Goal: Transaction & Acquisition: Purchase product/service

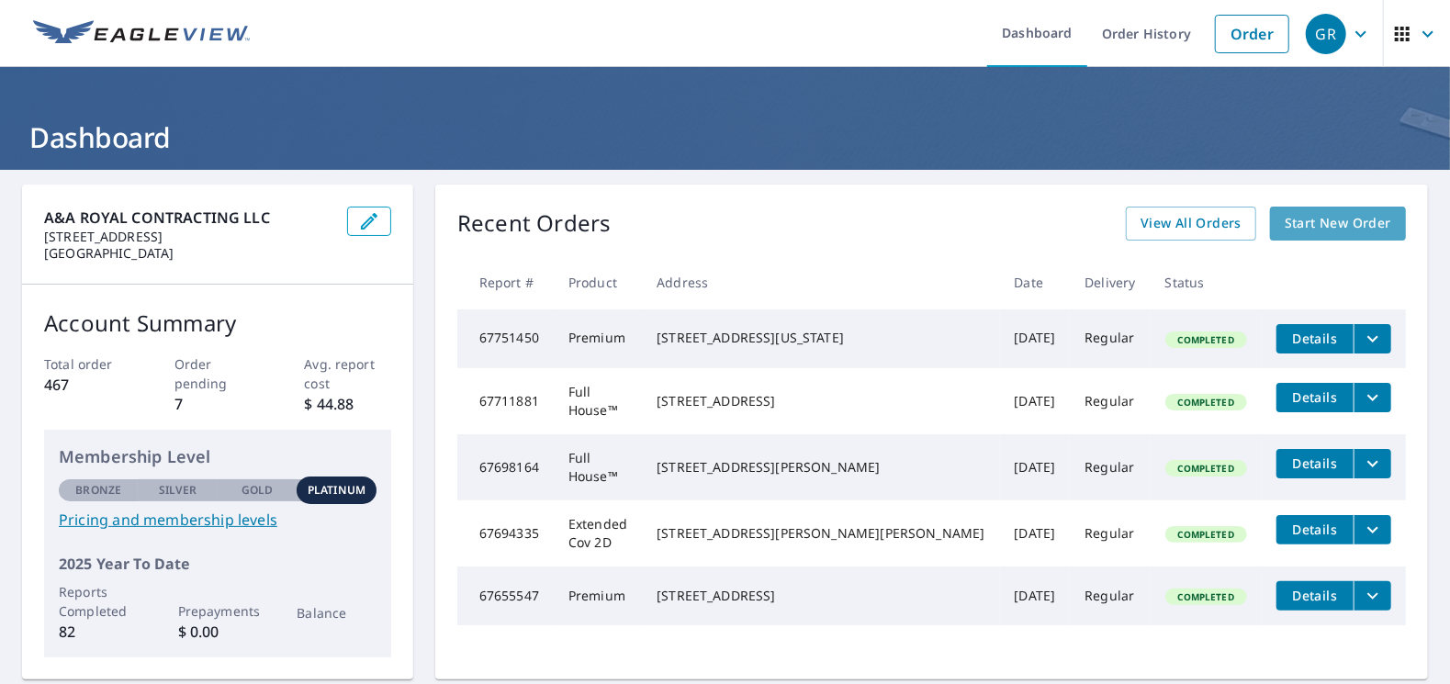
click at [1314, 230] on span "Start New Order" at bounding box center [1337, 223] width 106 height 23
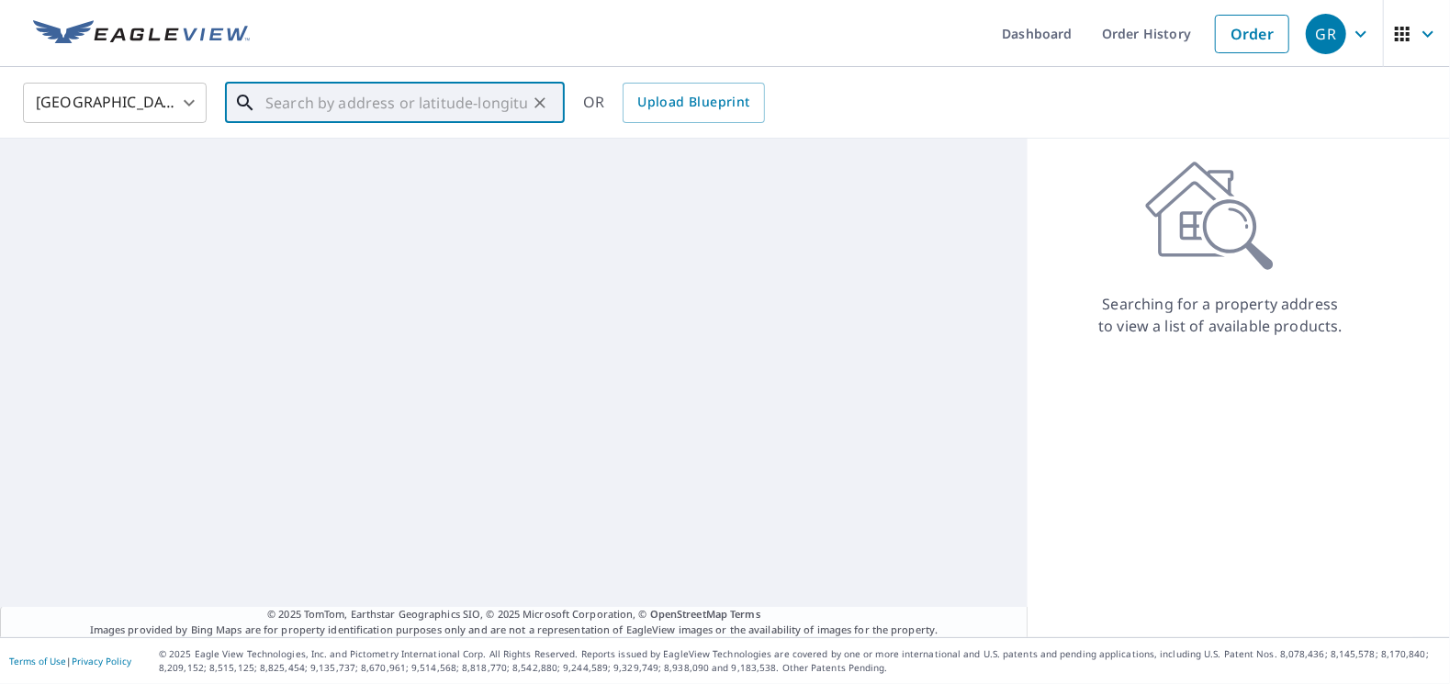
paste input "[STREET_ADDRESS][PERSON_NAME]"
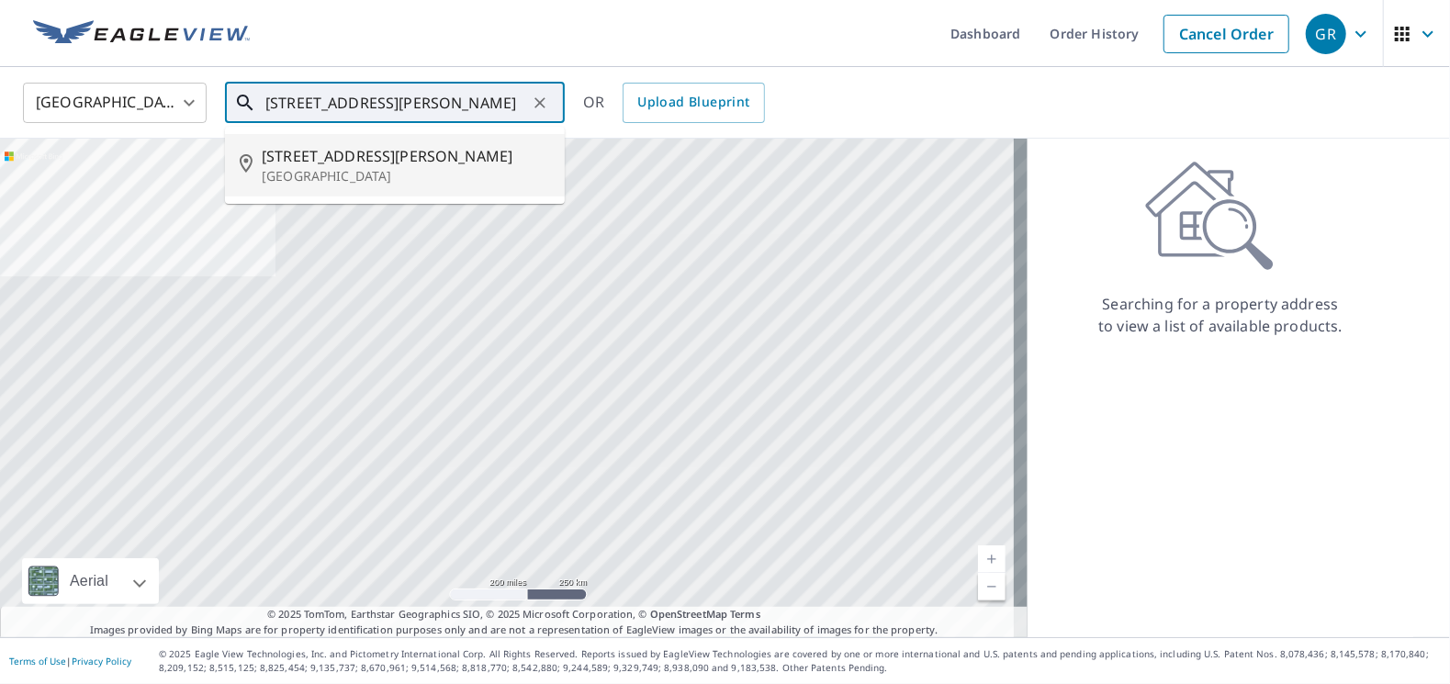
click at [348, 174] on p "[GEOGRAPHIC_DATA]" at bounding box center [406, 176] width 288 height 18
type input "[STREET_ADDRESS][PERSON_NAME]"
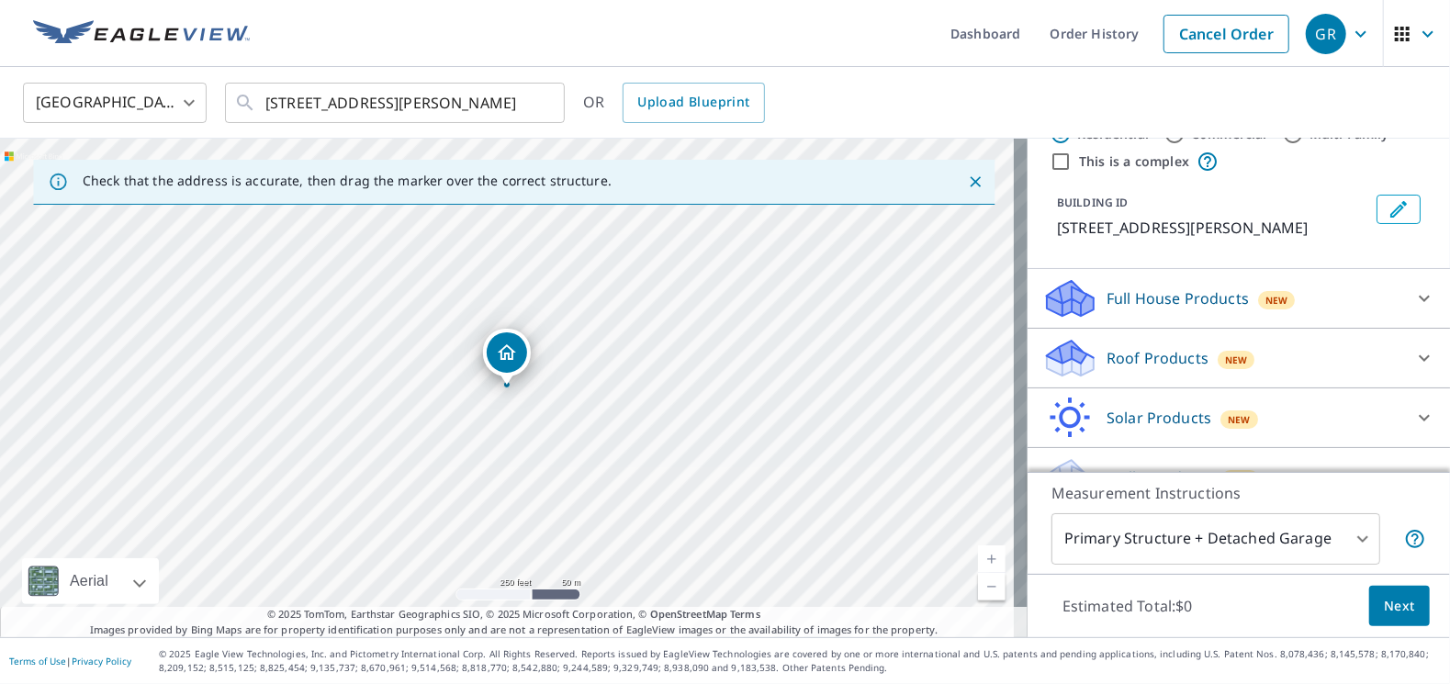
scroll to position [92, 0]
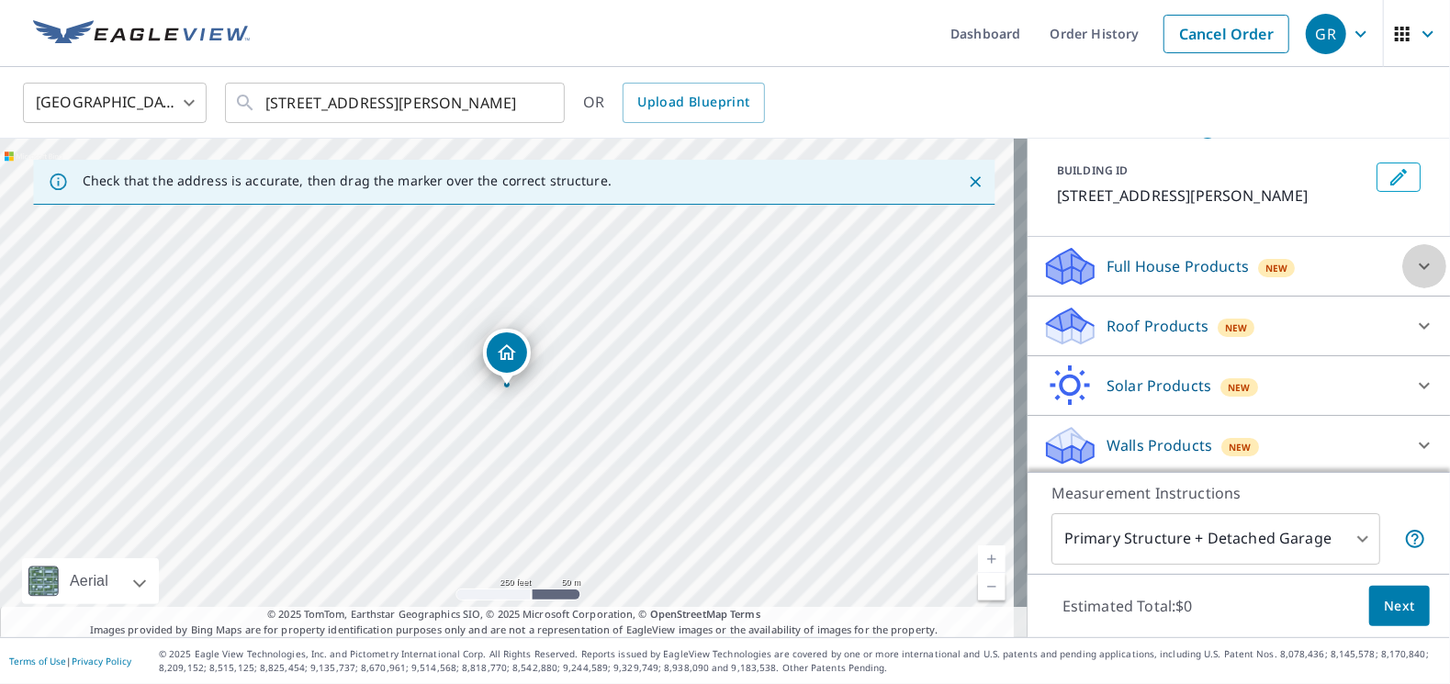
click at [1413, 266] on icon at bounding box center [1424, 266] width 22 height 22
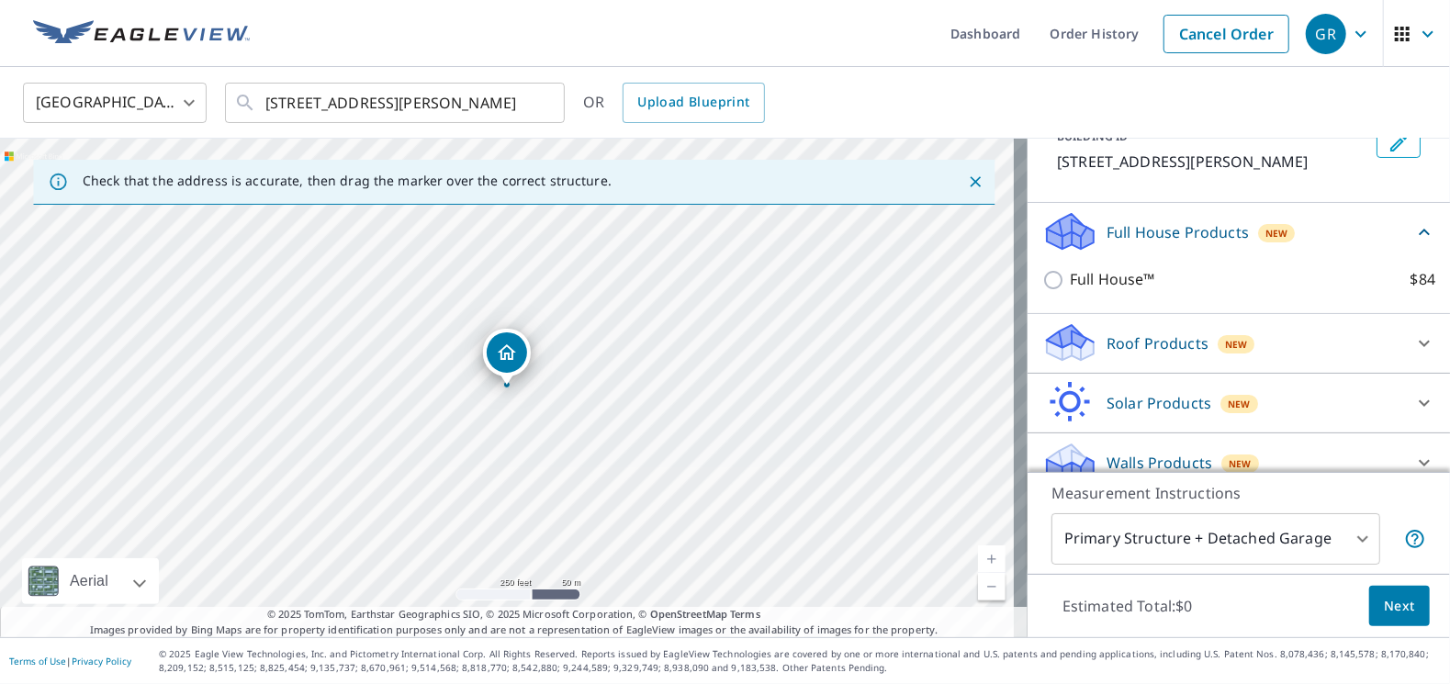
scroll to position [144, 0]
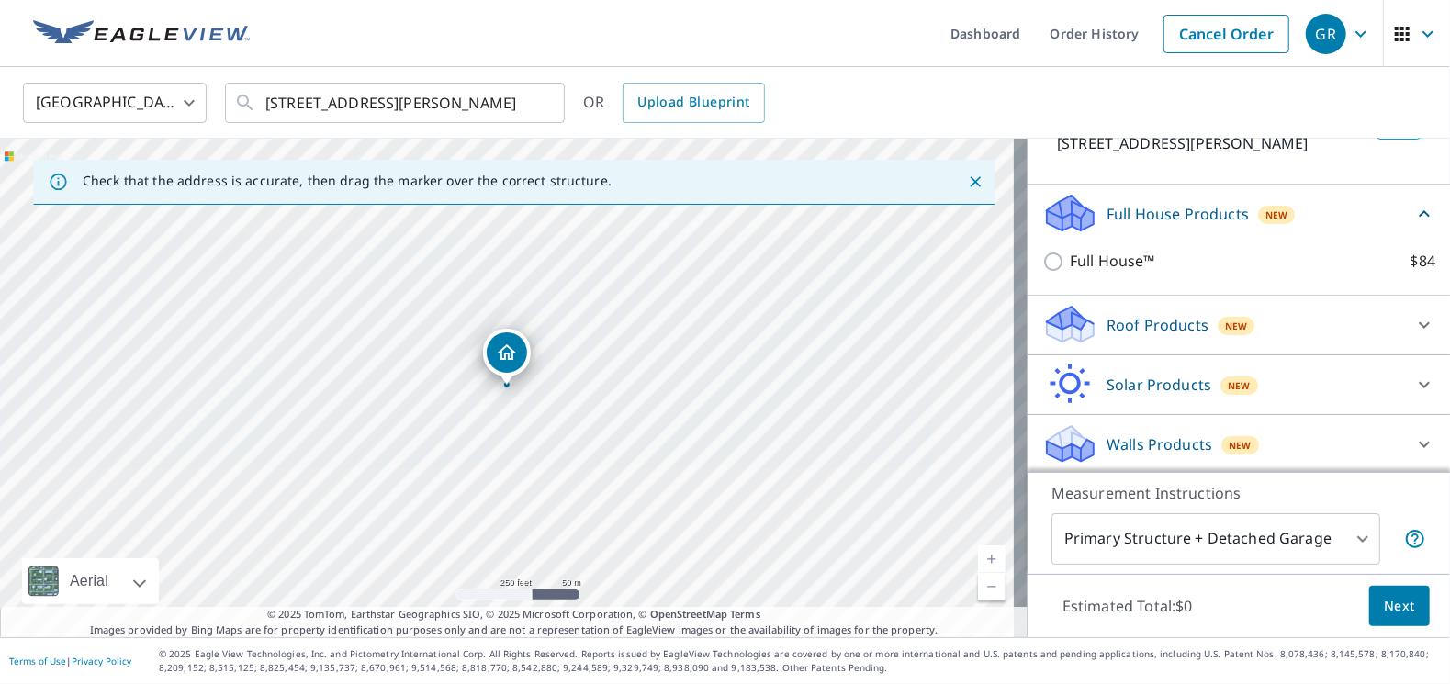
click at [1413, 322] on icon at bounding box center [1424, 325] width 22 height 22
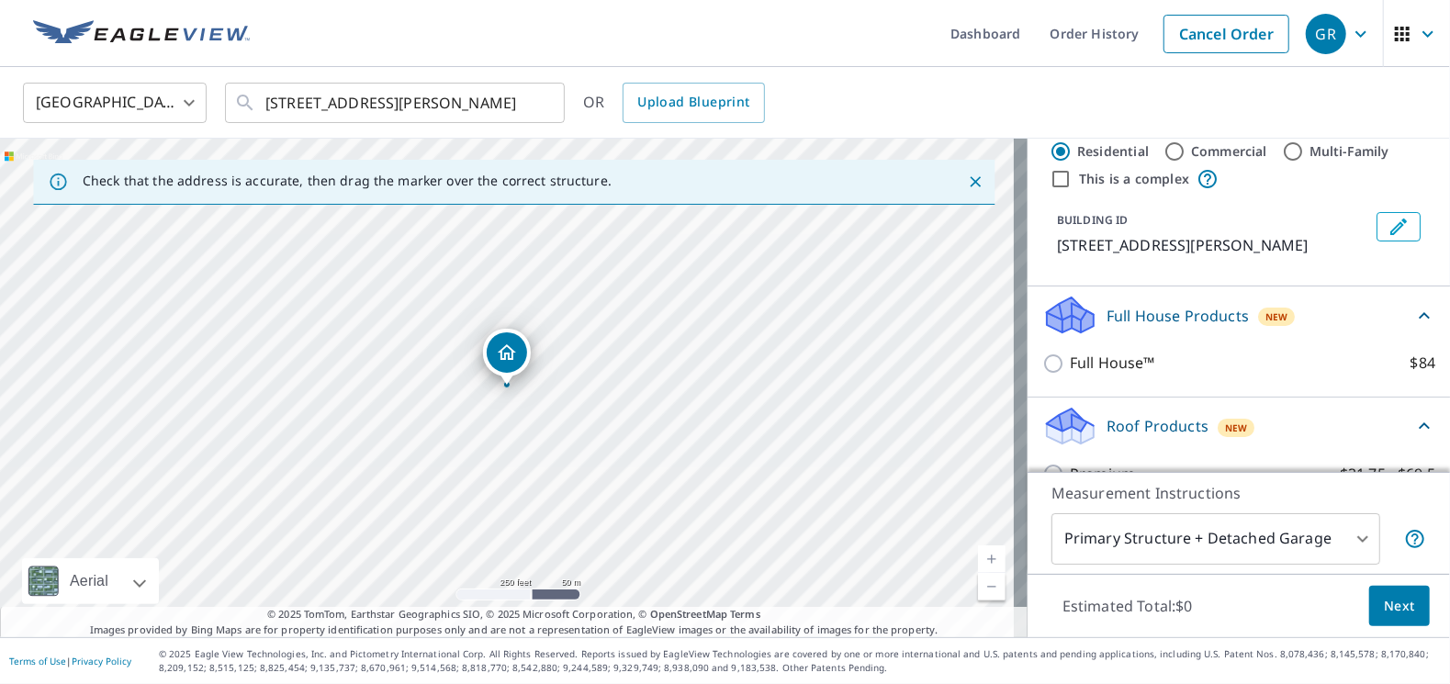
scroll to position [26, 0]
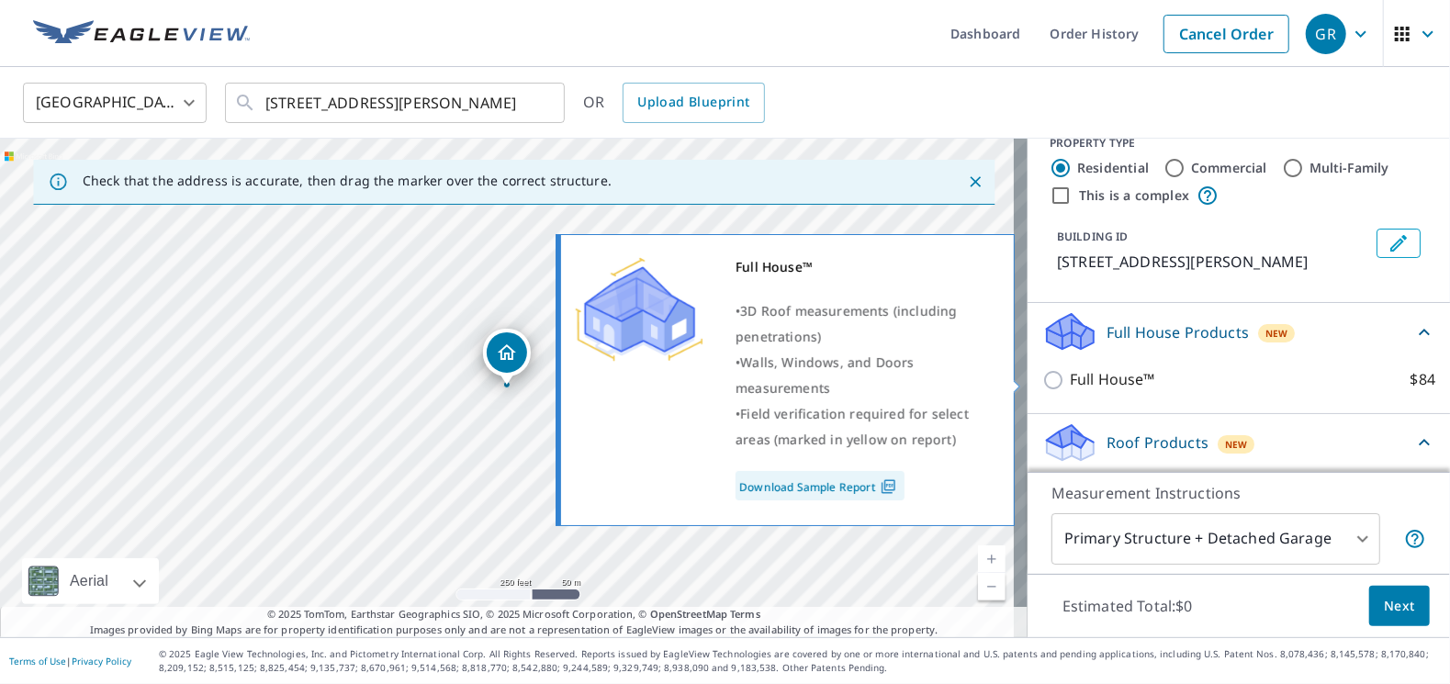
click at [1042, 381] on input "Full House™ $84" at bounding box center [1056, 380] width 28 height 22
checkbox input "true"
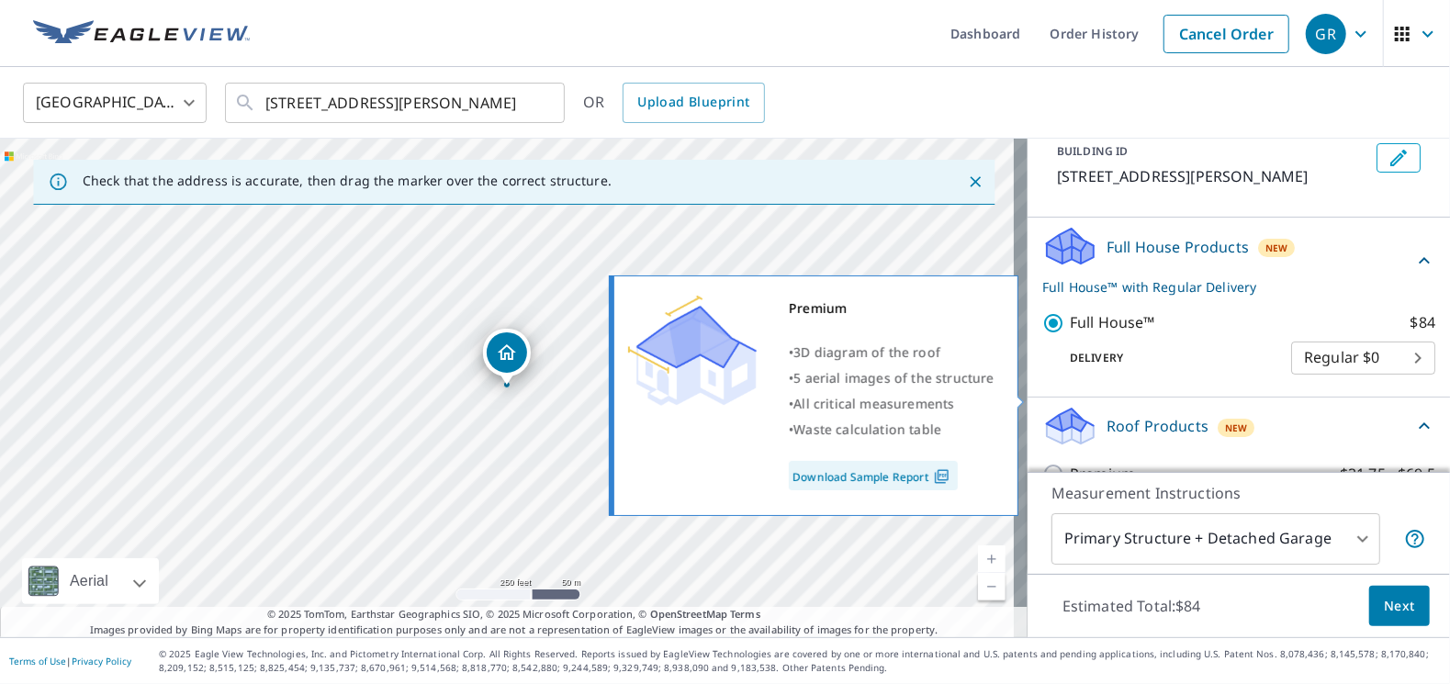
scroll to position [209, 0]
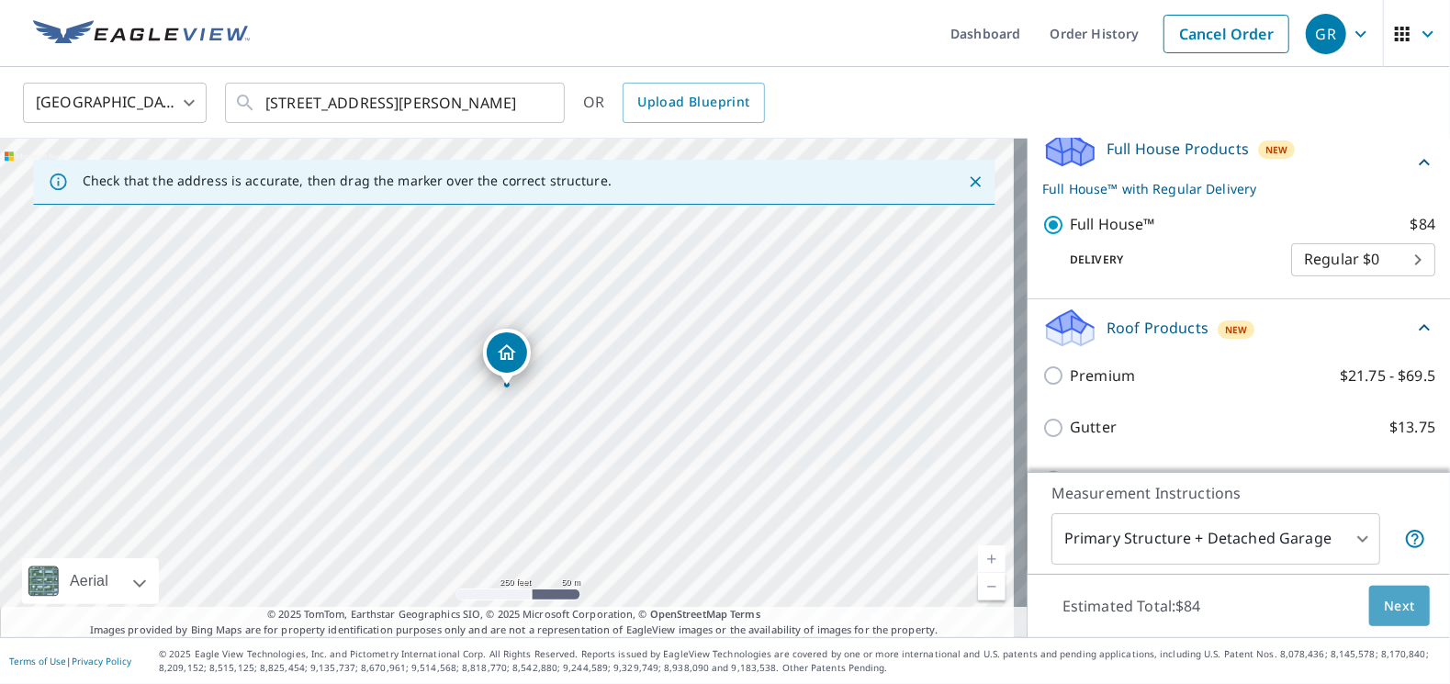
click at [1386, 606] on span "Next" at bounding box center [1399, 606] width 31 height 23
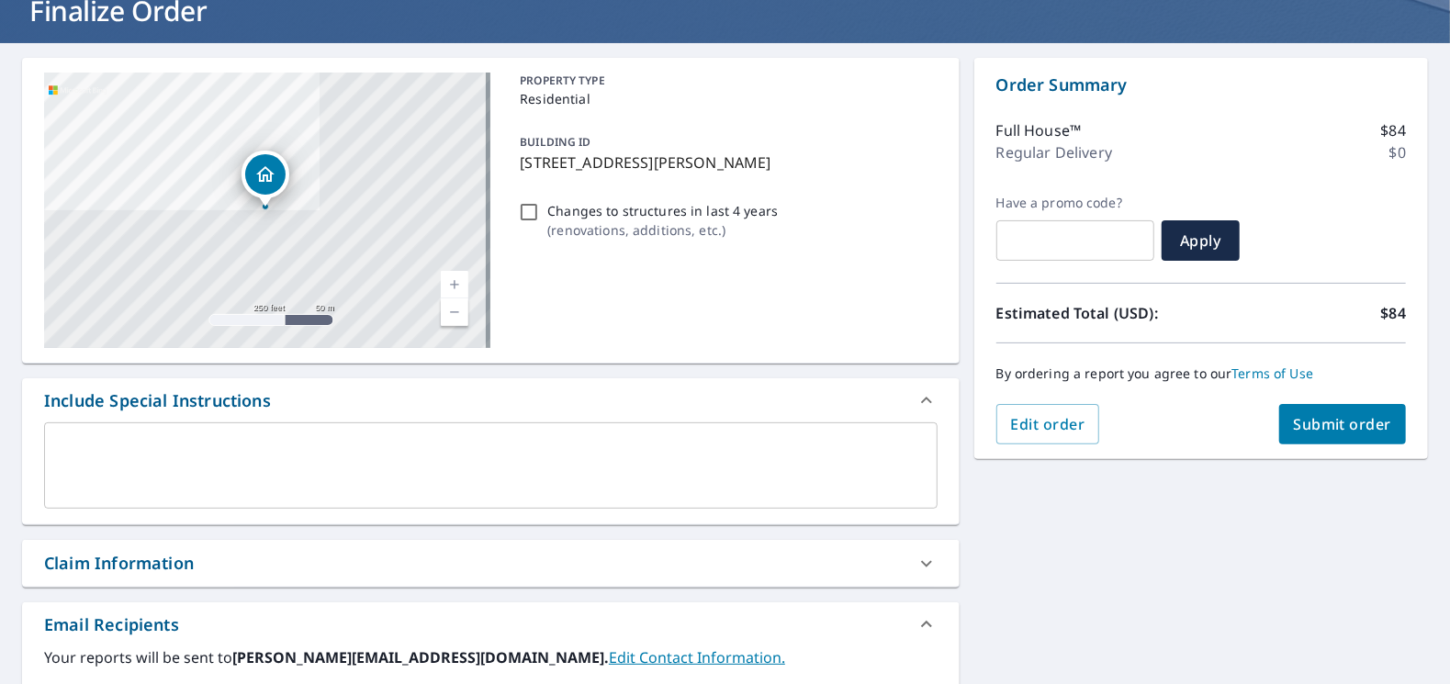
scroll to position [367, 0]
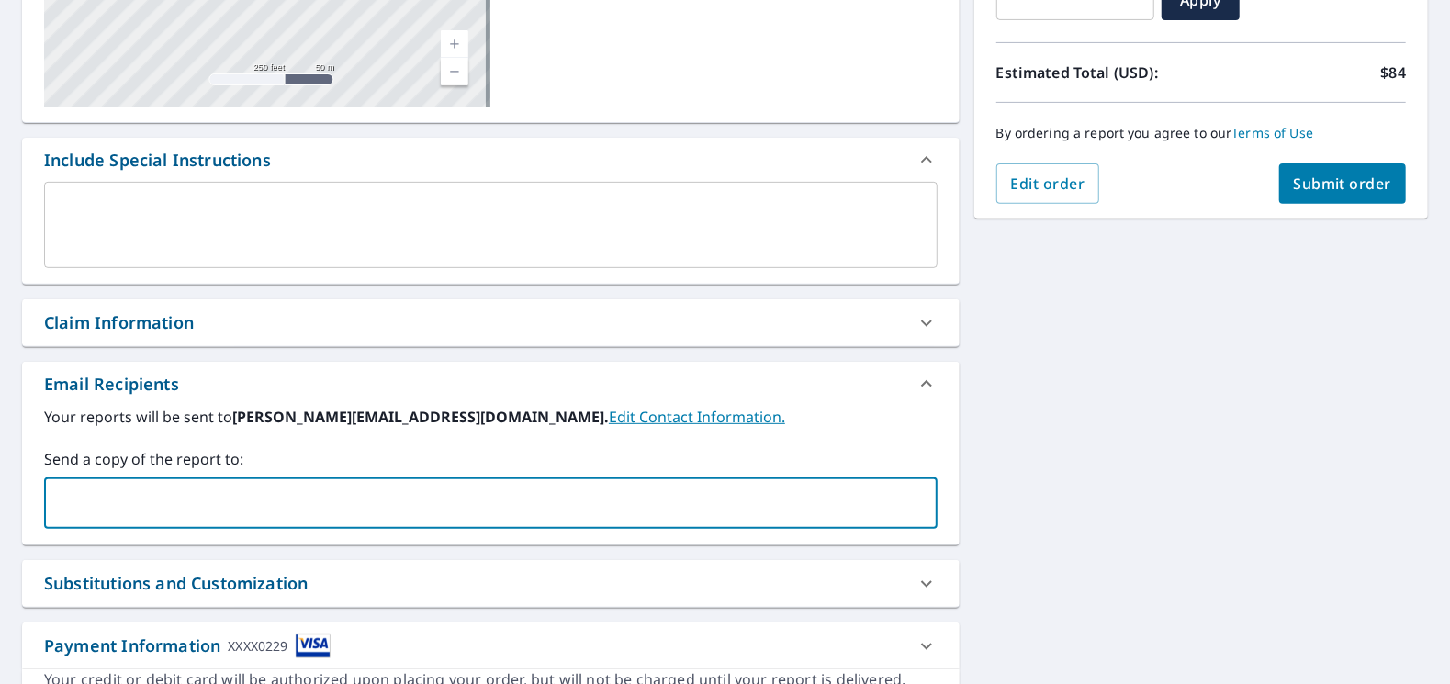
click at [176, 516] on input "text" at bounding box center [476, 503] width 849 height 35
type input "[EMAIL_ADDRESS][DOMAIN_NAME]"
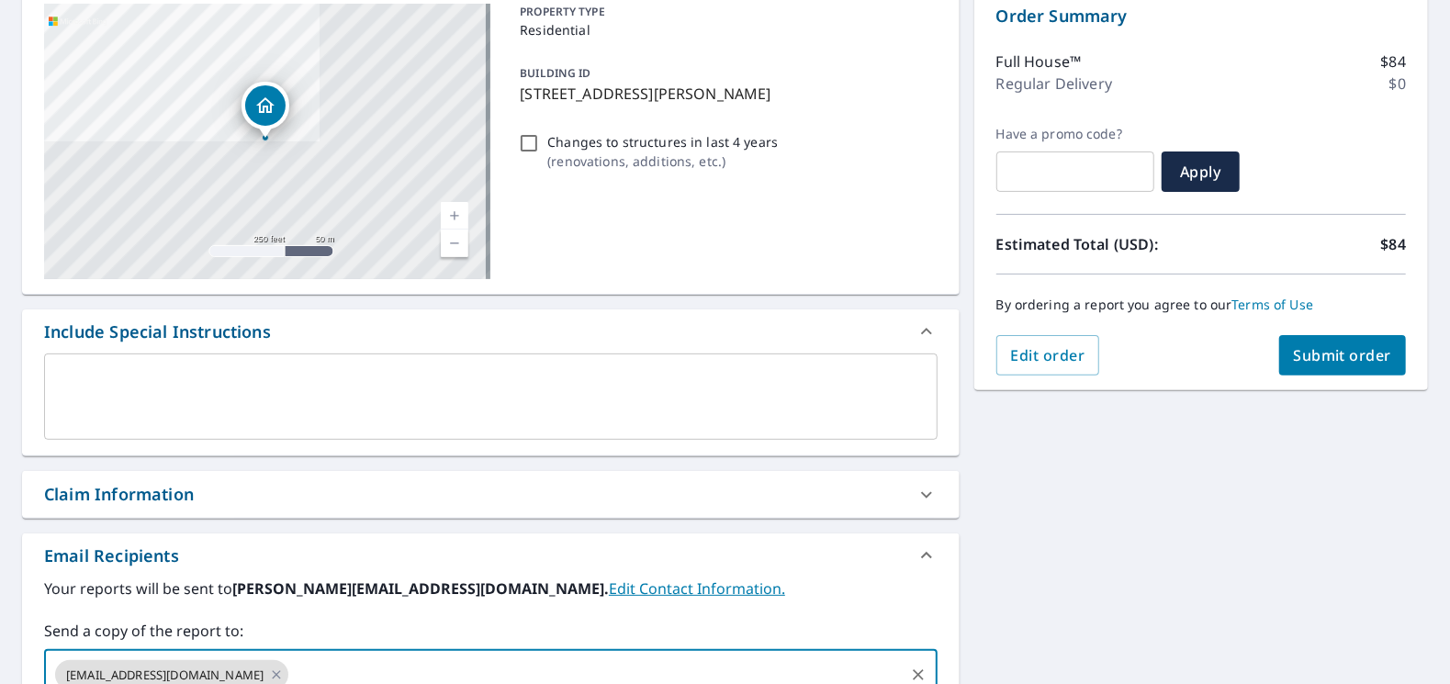
scroll to position [194, 0]
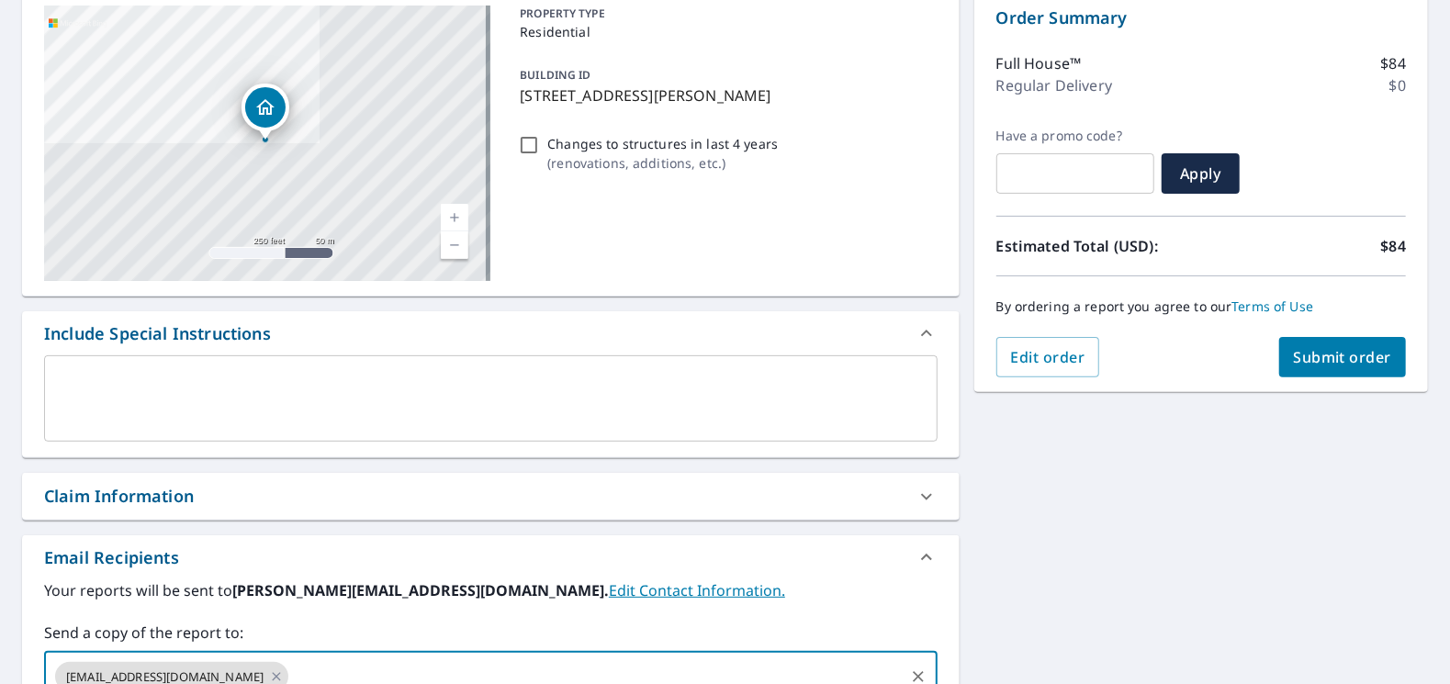
click at [1300, 350] on span "Submit order" at bounding box center [1343, 357] width 98 height 20
